Goal: Task Accomplishment & Management: Manage account settings

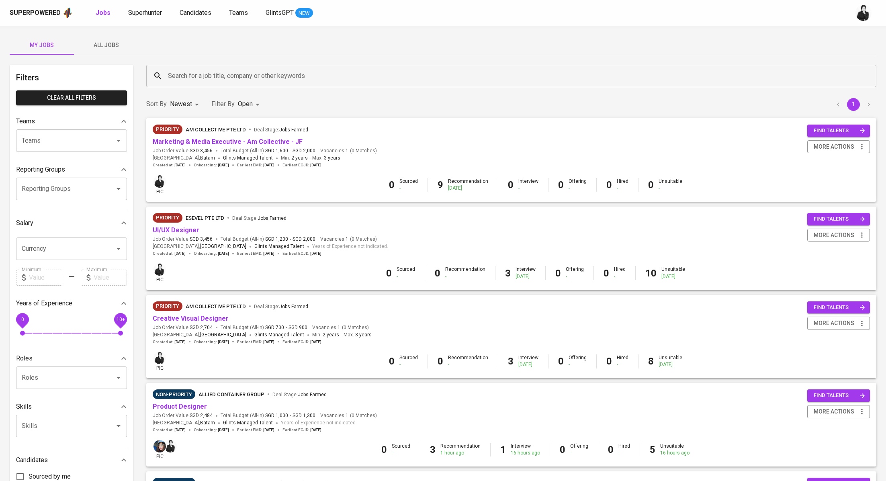
scroll to position [394, 0]
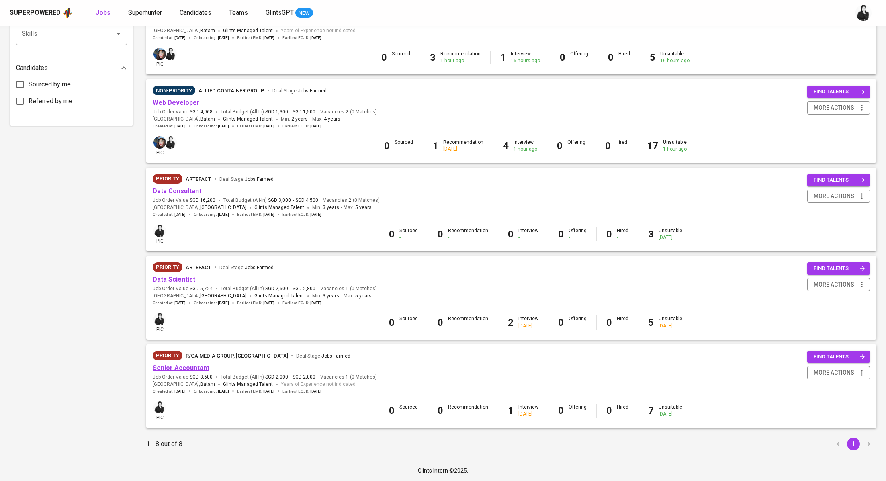
click at [187, 364] on link "Senior Accountant" at bounding box center [181, 368] width 57 height 8
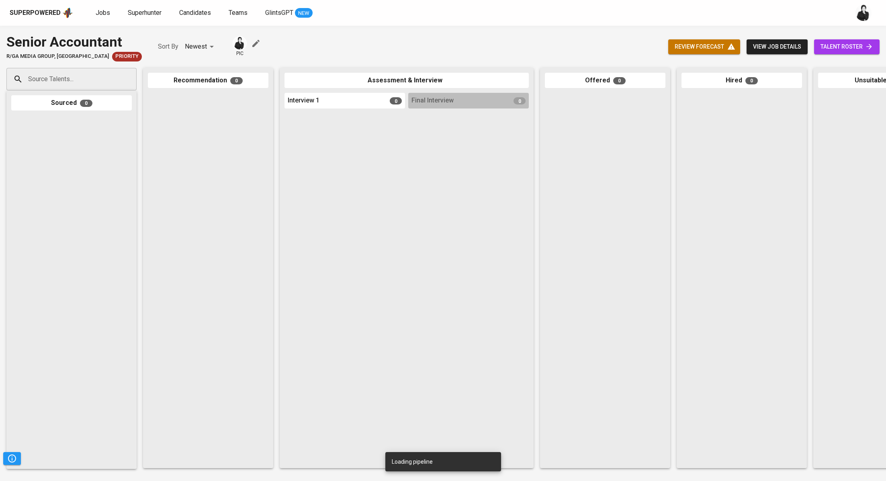
click at [861, 44] on span "talent roster" at bounding box center [847, 47] width 53 height 10
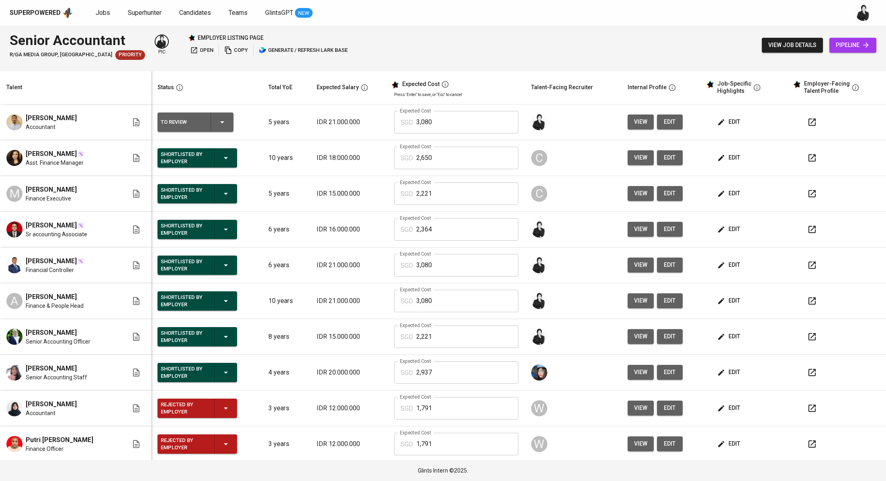
click at [808, 228] on icon "button" at bounding box center [813, 230] width 10 height 10
click at [808, 300] on icon "button" at bounding box center [813, 301] width 10 height 10
click at [112, 12] on div "Jobs Superhunter Candidates Teams GlintsGPT NEW" at bounding box center [204, 13] width 217 height 10
click at [108, 12] on span "Jobs" at bounding box center [103, 13] width 14 height 8
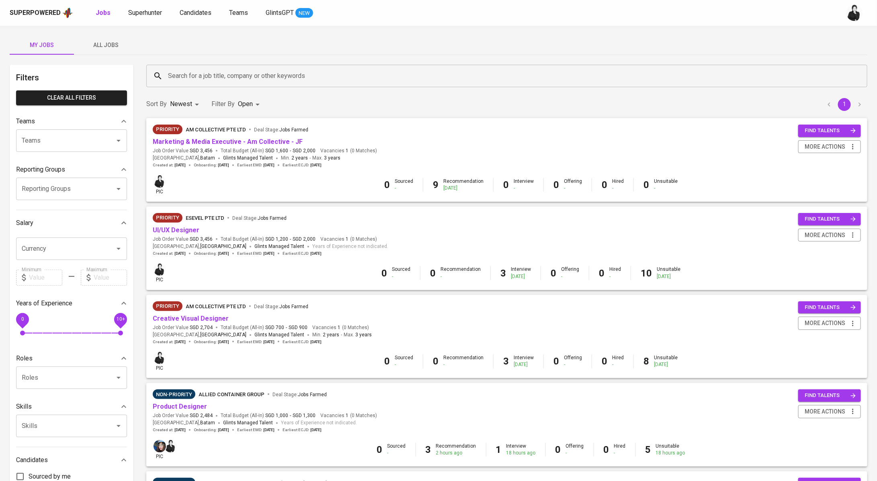
scroll to position [394, 0]
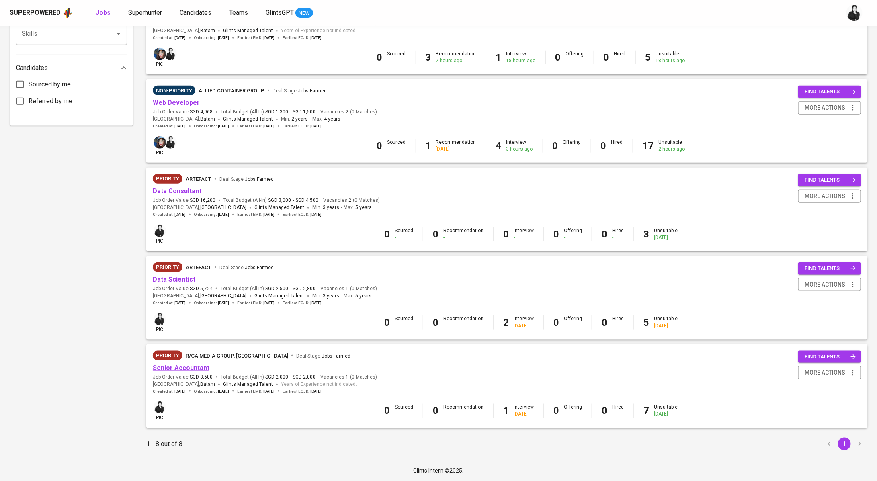
click at [173, 364] on link "Senior Accountant" at bounding box center [181, 368] width 57 height 8
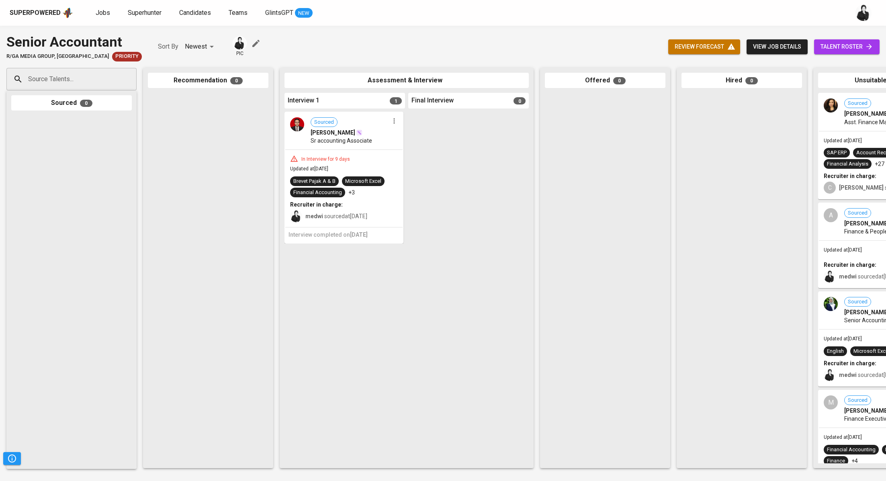
click at [868, 41] on link "talent roster" at bounding box center [847, 46] width 66 height 15
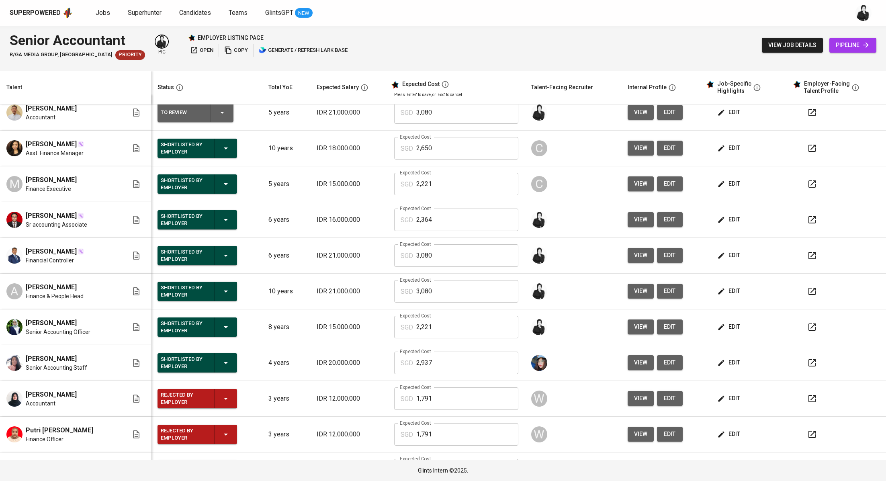
scroll to position [36, 0]
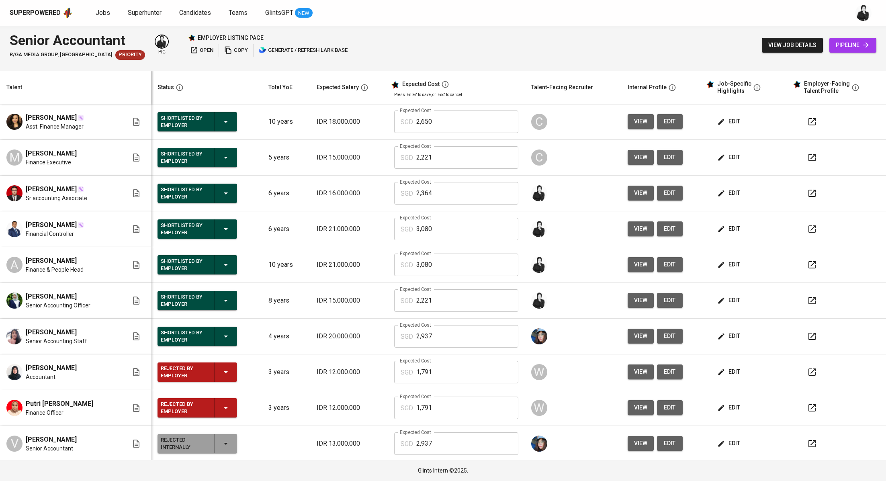
click at [808, 193] on icon "button" at bounding box center [813, 194] width 10 height 10
